Goal: Task Accomplishment & Management: Use online tool/utility

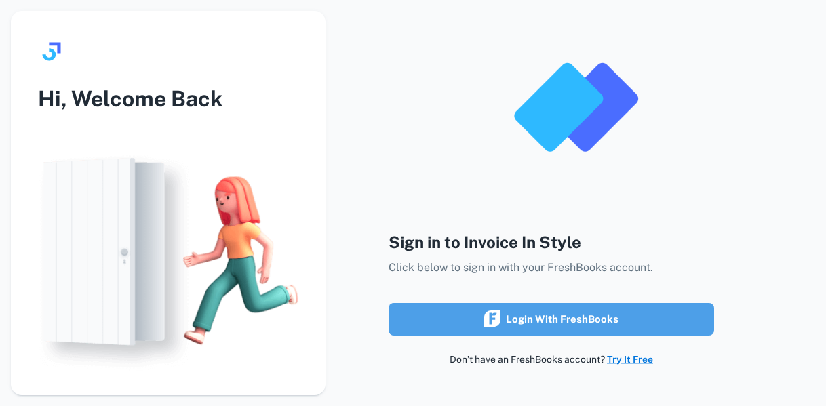
click at [556, 326] on div "Login with FreshBooks" at bounding box center [551, 320] width 134 height 18
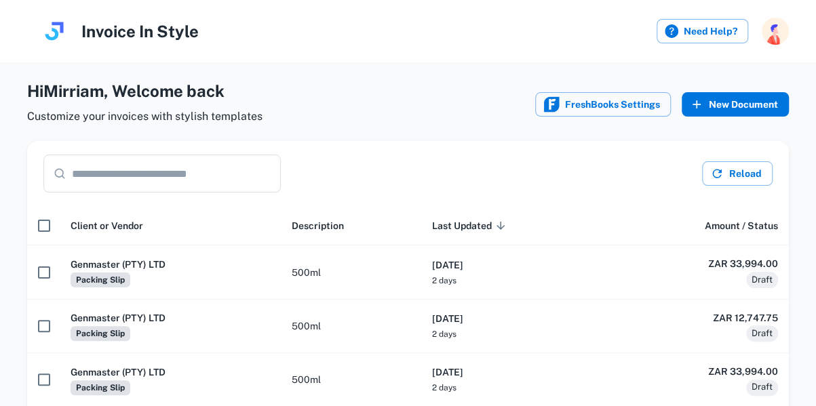
click at [734, 102] on button "New Document" at bounding box center [735, 104] width 107 height 24
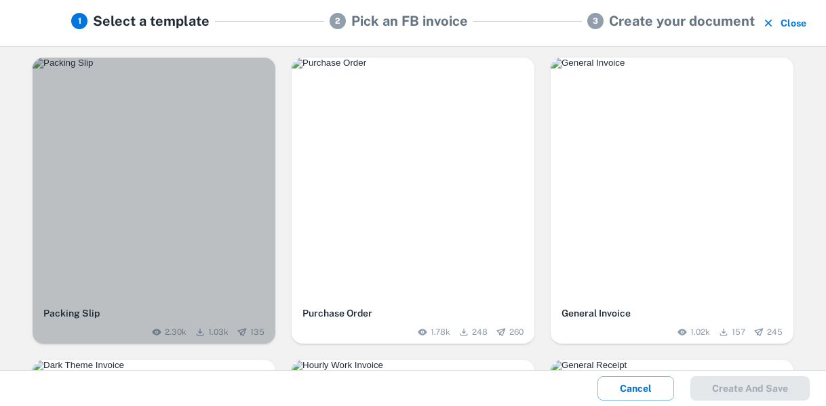
click at [162, 69] on img "button" at bounding box center [154, 63] width 243 height 11
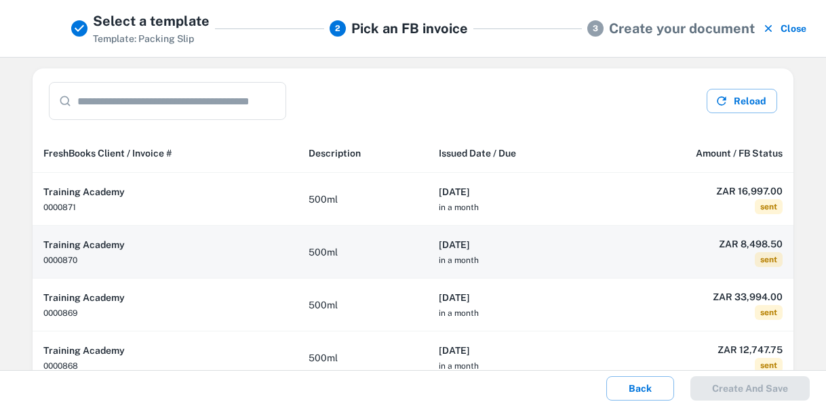
click at [518, 245] on h6 "2025-09-27" at bounding box center [515, 244] width 153 height 15
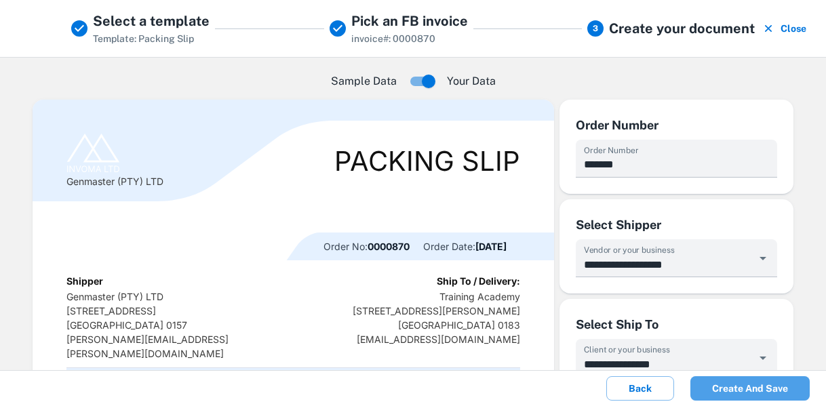
click at [762, 386] on button "Create and save" at bounding box center [750, 389] width 119 height 24
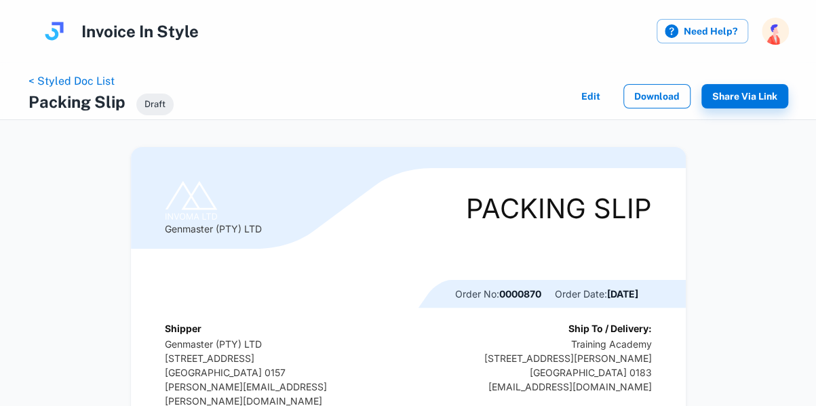
click at [654, 96] on button "Download" at bounding box center [656, 96] width 67 height 24
click at [81, 82] on link "< Styled Doc List" at bounding box center [71, 81] width 86 height 13
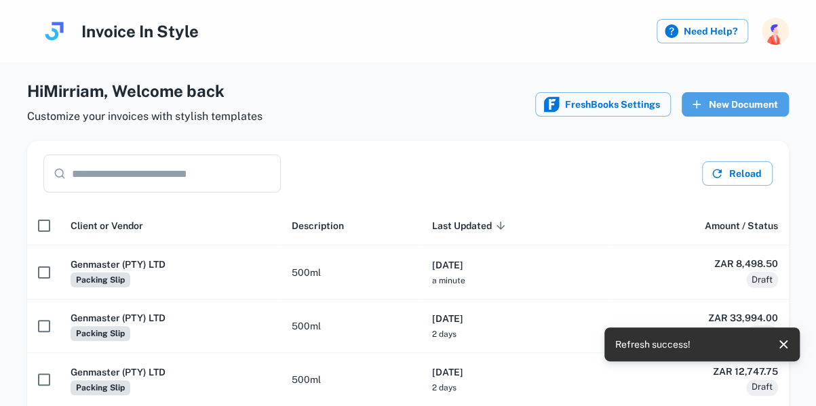
click at [742, 102] on button "New Document" at bounding box center [735, 104] width 107 height 24
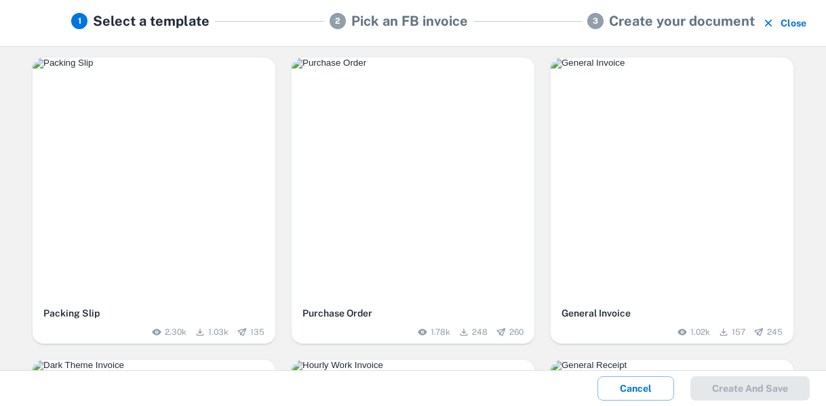
click at [176, 69] on img "button" at bounding box center [154, 63] width 243 height 11
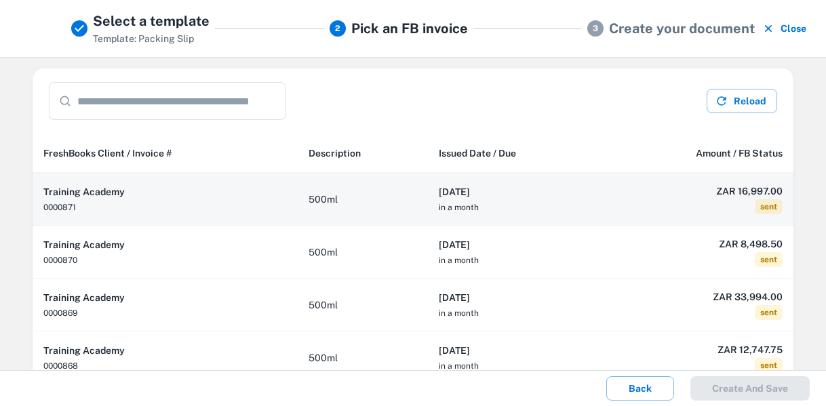
click at [387, 204] on td "500ml" at bounding box center [363, 199] width 130 height 53
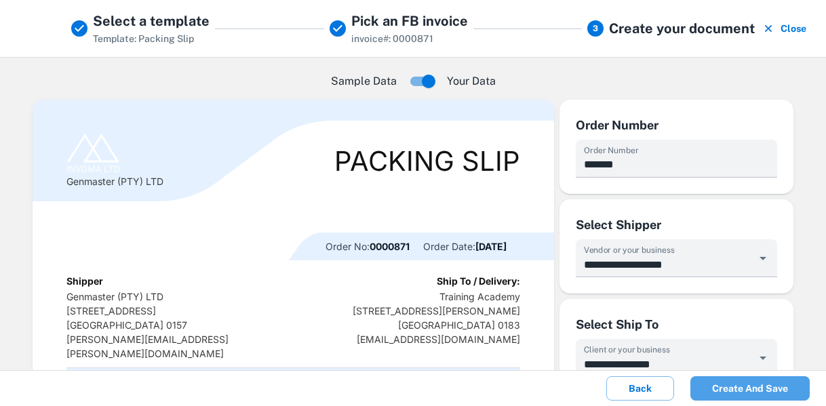
click at [757, 389] on button "Create and save" at bounding box center [750, 389] width 119 height 24
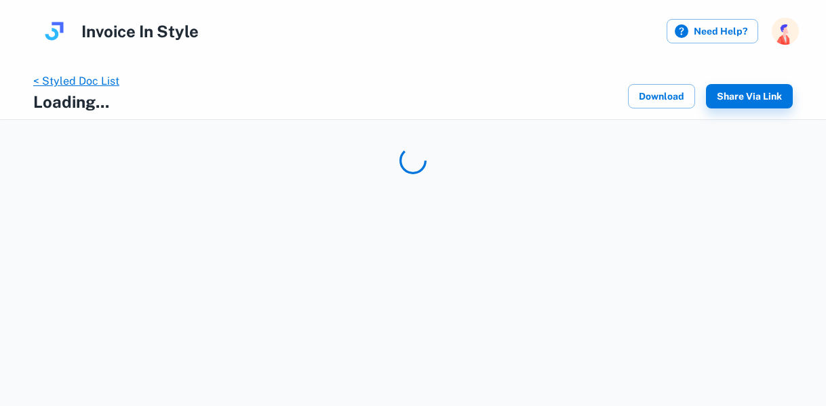
click at [77, 76] on link "< Styled Doc List" at bounding box center [76, 81] width 86 height 13
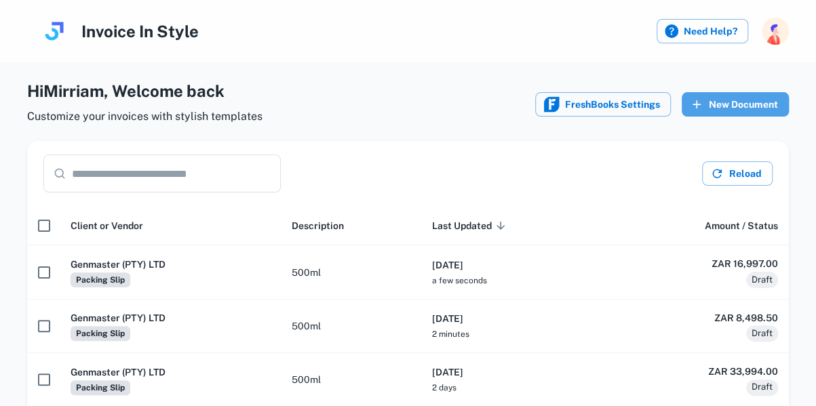
click at [742, 100] on button "New Document" at bounding box center [735, 104] width 107 height 24
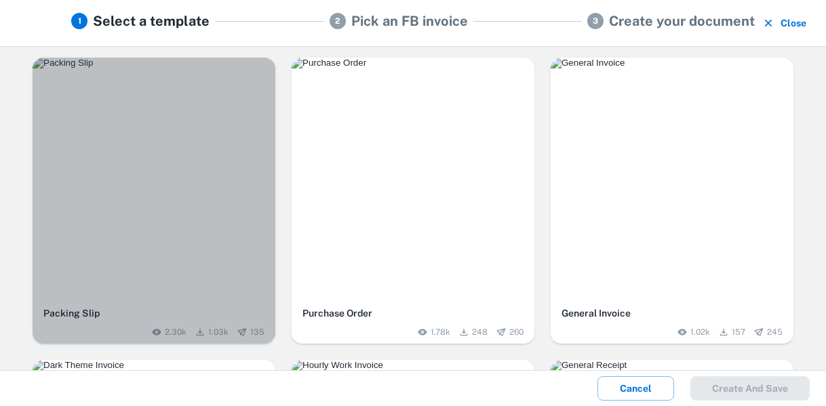
click at [186, 69] on img "button" at bounding box center [154, 63] width 243 height 11
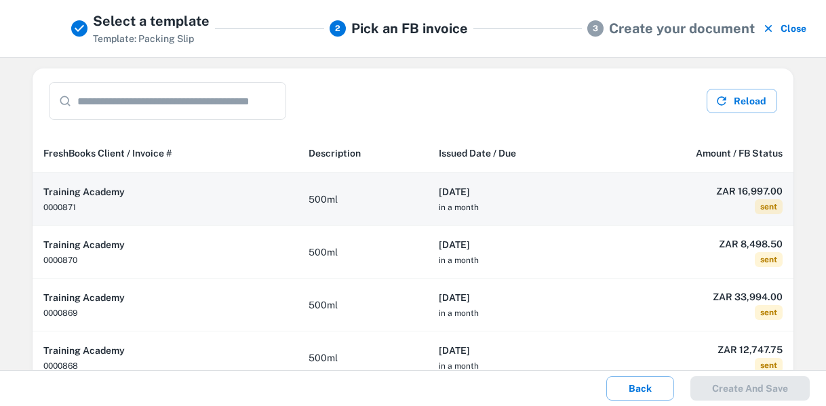
click at [554, 185] on h6 "2025-09-27" at bounding box center [515, 192] width 153 height 15
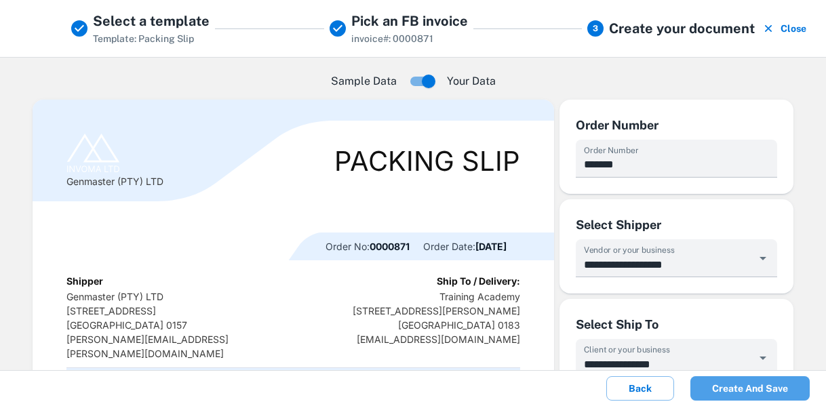
click at [755, 389] on button "Create and save" at bounding box center [750, 389] width 119 height 24
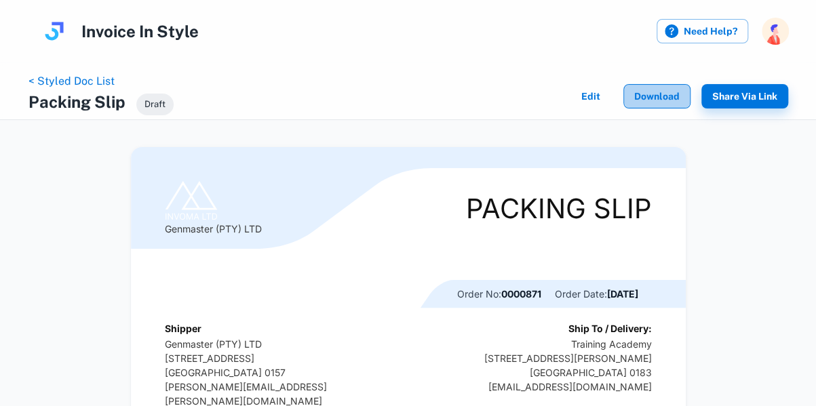
click at [655, 92] on button "Download" at bounding box center [656, 96] width 67 height 24
click at [88, 82] on link "< Styled Doc List" at bounding box center [71, 81] width 86 height 13
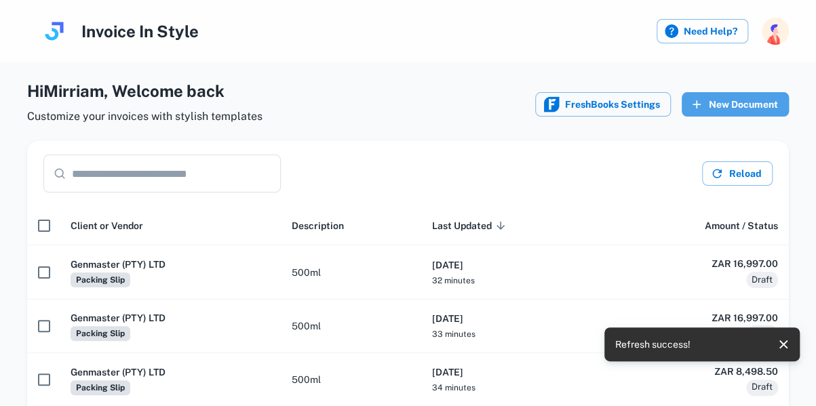
click at [736, 100] on button "New Document" at bounding box center [735, 104] width 107 height 24
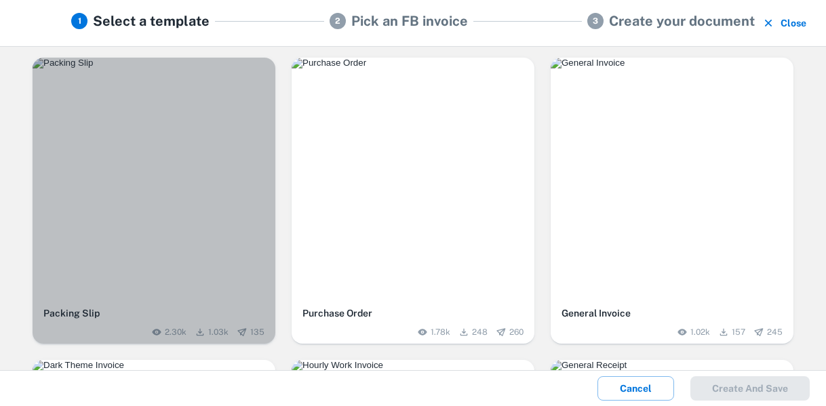
click at [176, 158] on div "button" at bounding box center [154, 179] width 243 height 243
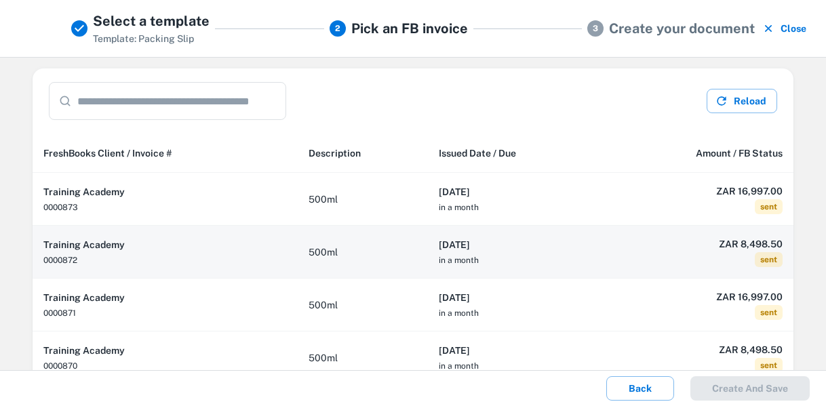
click at [609, 251] on td "ZAR 8,498.50 sent" at bounding box center [697, 252] width 191 height 53
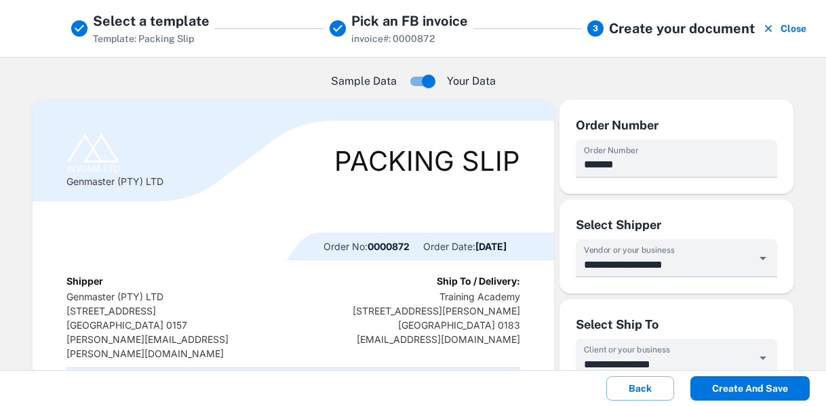
click at [758, 390] on button "Create and save" at bounding box center [750, 389] width 119 height 24
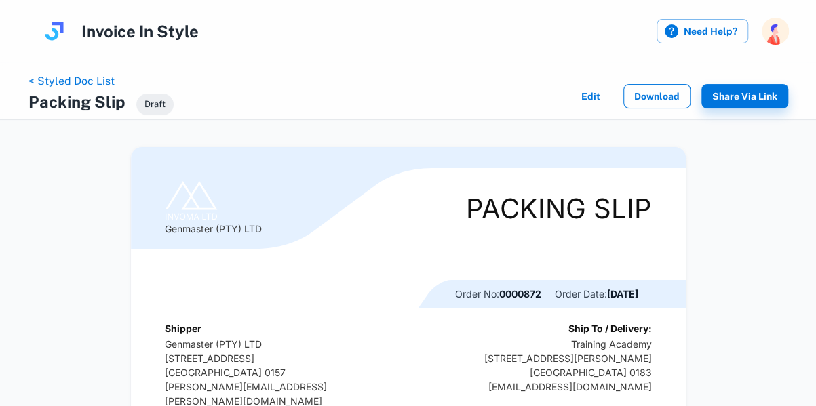
click at [663, 92] on button "Download" at bounding box center [656, 96] width 67 height 24
click at [78, 82] on link "< Styled Doc List" at bounding box center [71, 81] width 86 height 13
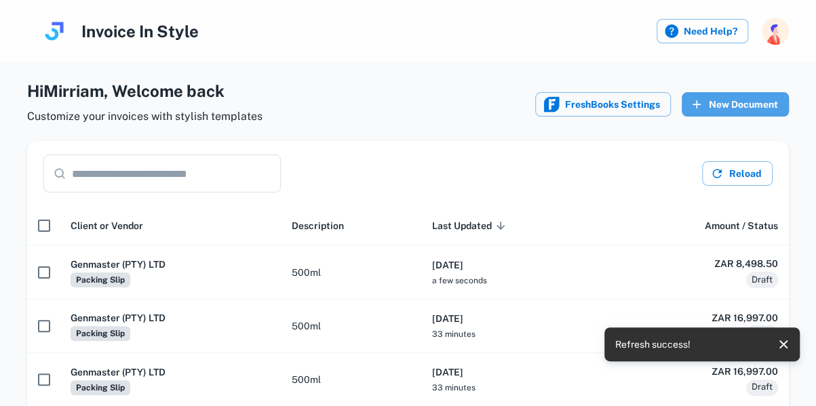
click at [744, 109] on button "New Document" at bounding box center [735, 104] width 107 height 24
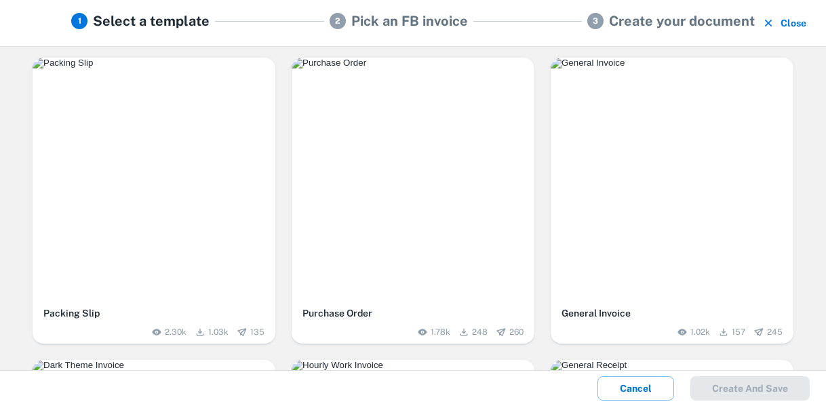
click at [144, 215] on div "button" at bounding box center [154, 179] width 243 height 243
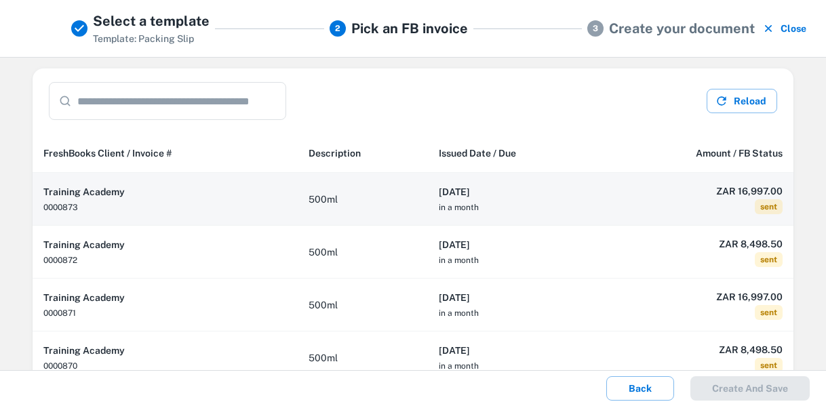
click at [398, 197] on td "500ml" at bounding box center [363, 199] width 130 height 53
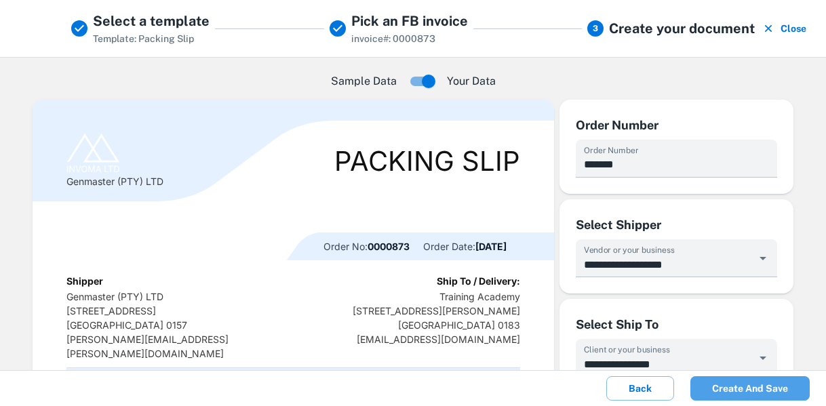
click at [756, 383] on button "Create and save" at bounding box center [750, 389] width 119 height 24
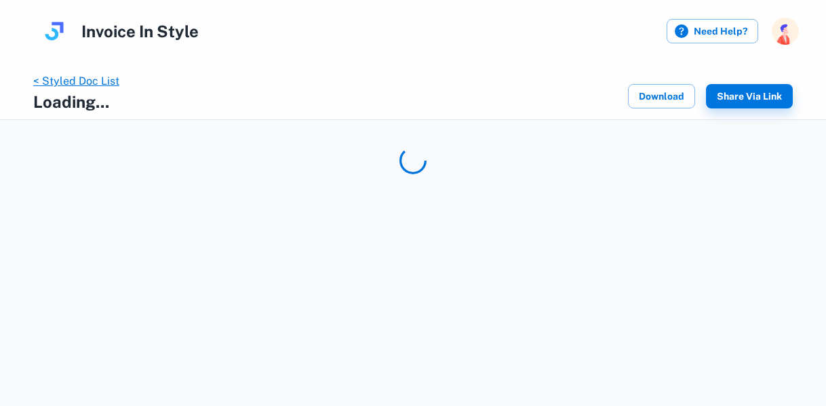
click at [87, 85] on link "< Styled Doc List" at bounding box center [76, 81] width 86 height 13
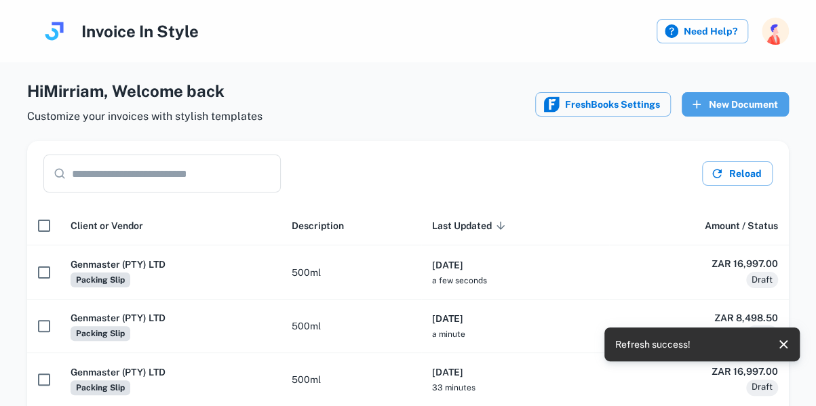
click at [733, 98] on button "New Document" at bounding box center [735, 104] width 107 height 24
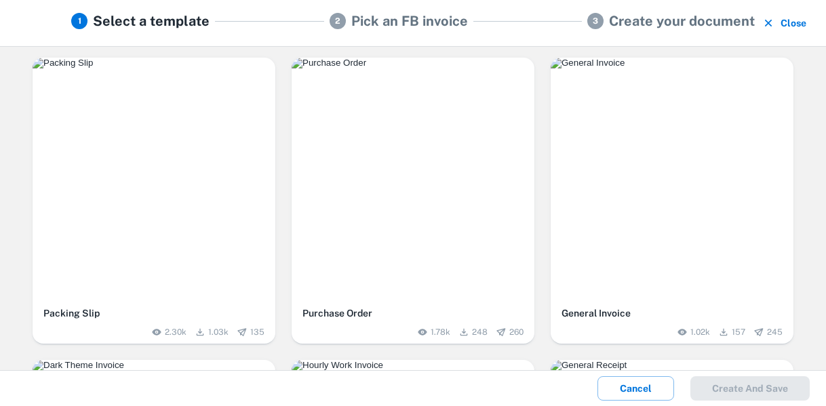
click at [134, 69] on img "button" at bounding box center [154, 63] width 243 height 11
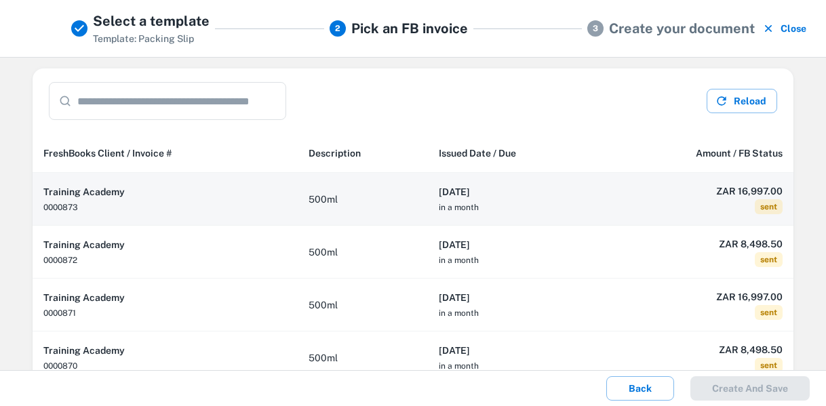
click at [521, 191] on h6 "2025-09-28" at bounding box center [515, 192] width 153 height 15
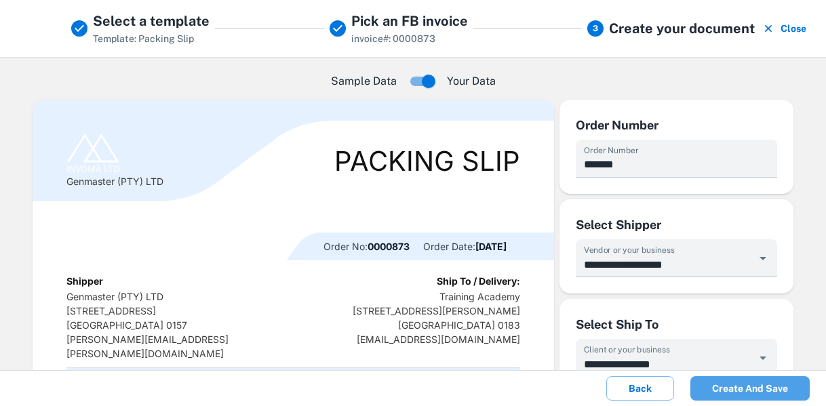
click at [762, 388] on button "Create and save" at bounding box center [750, 389] width 119 height 24
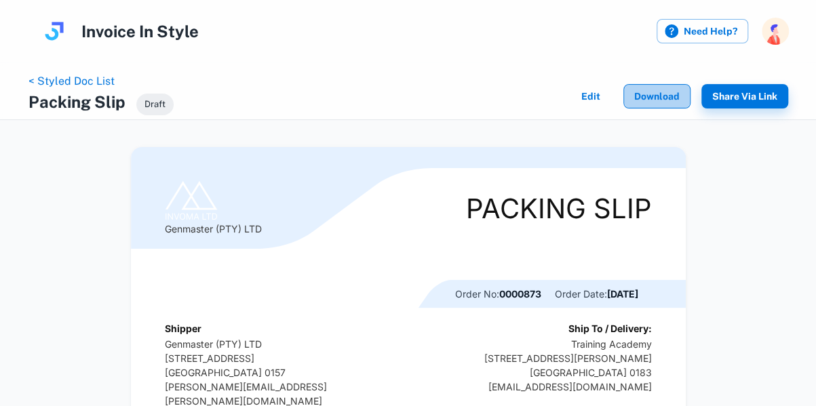
click at [660, 92] on button "Download" at bounding box center [656, 96] width 67 height 24
click at [75, 81] on link "< Styled Doc List" at bounding box center [71, 81] width 86 height 13
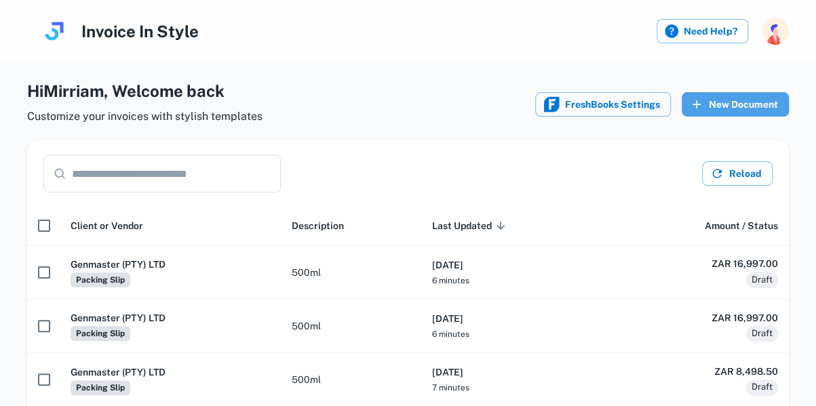
click at [748, 108] on button "New Document" at bounding box center [735, 104] width 107 height 24
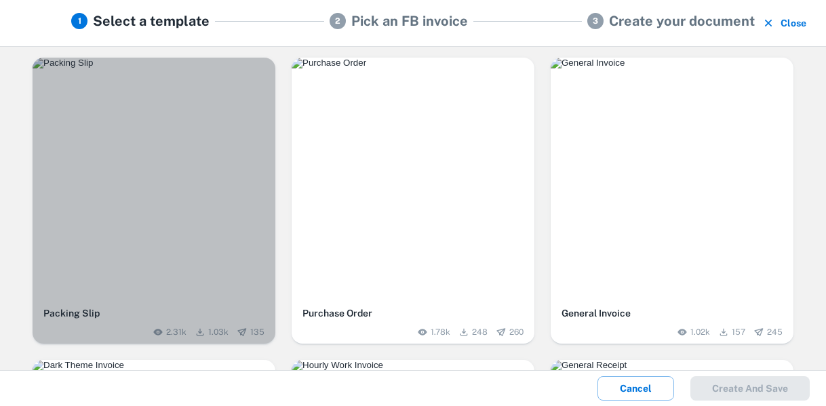
click at [137, 193] on div "button" at bounding box center [154, 179] width 243 height 243
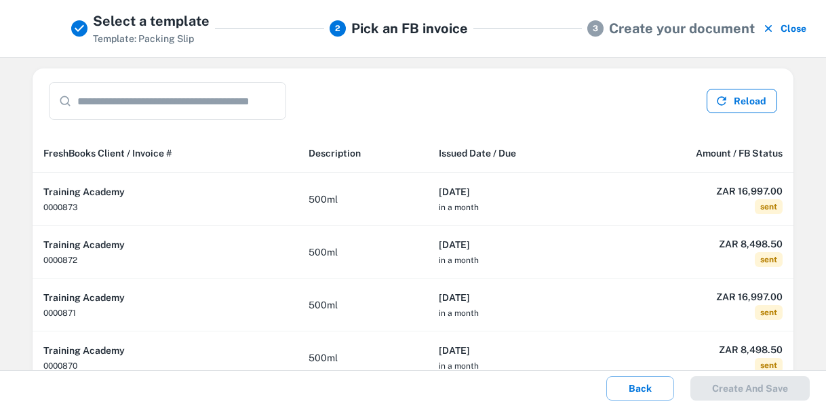
click at [741, 100] on button "Reload" at bounding box center [742, 101] width 71 height 24
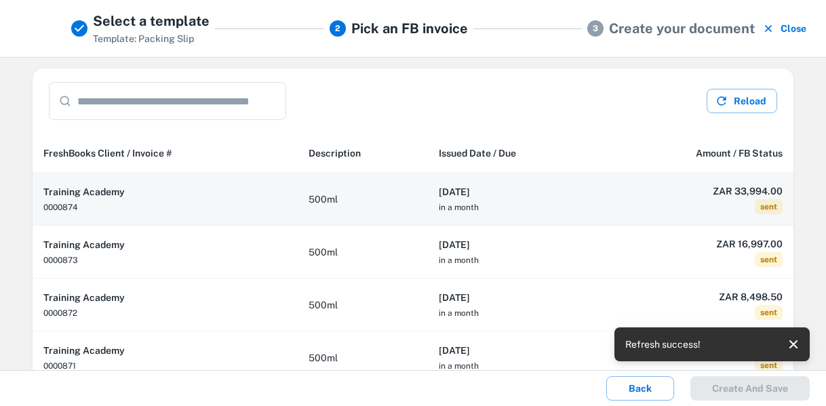
click at [593, 206] on th "2025-09-29 in a month" at bounding box center [515, 199] width 174 height 53
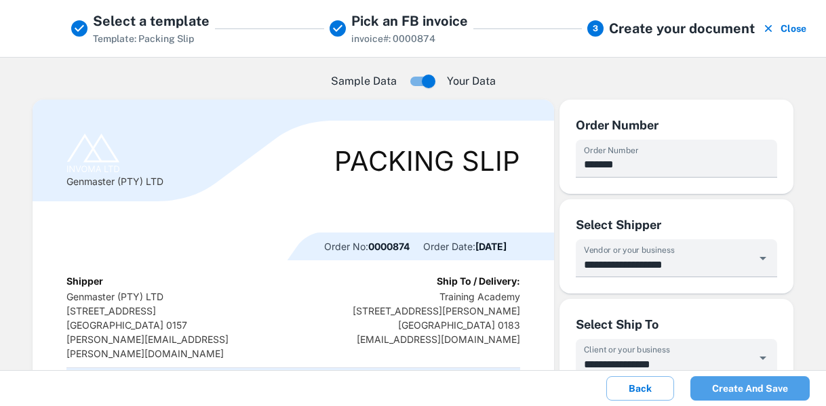
click at [763, 389] on button "Create and save" at bounding box center [750, 389] width 119 height 24
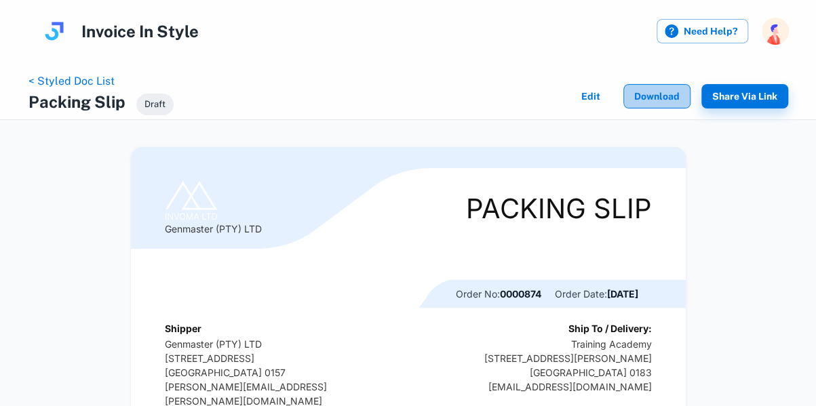
click at [655, 96] on button "Download" at bounding box center [656, 96] width 67 height 24
